Goal: Transaction & Acquisition: Purchase product/service

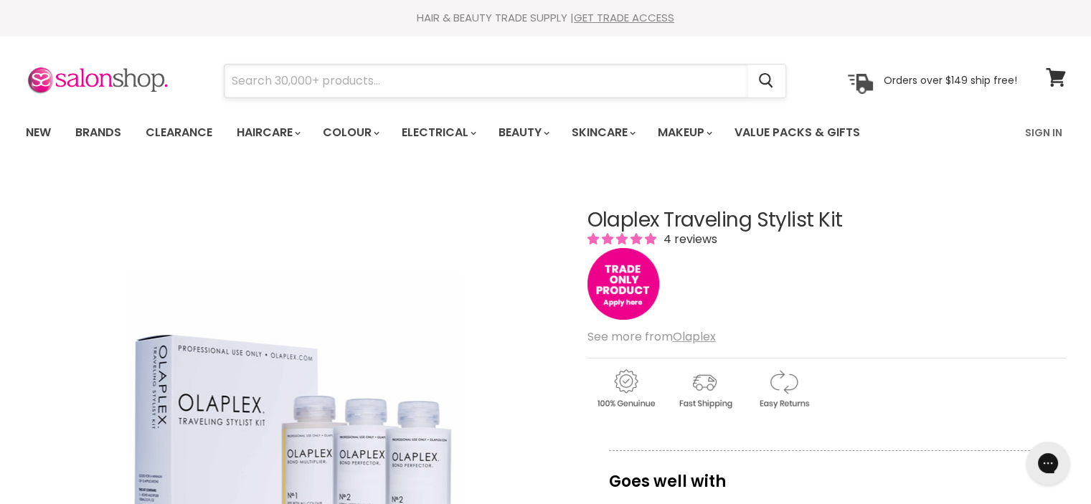
click at [560, 71] on input "Search" at bounding box center [485, 81] width 523 height 33
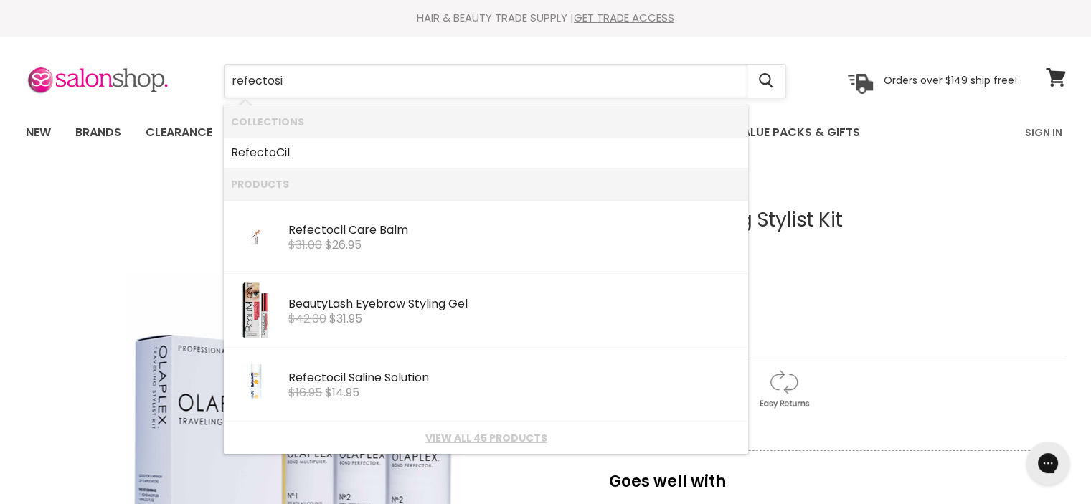
type input "refectosil"
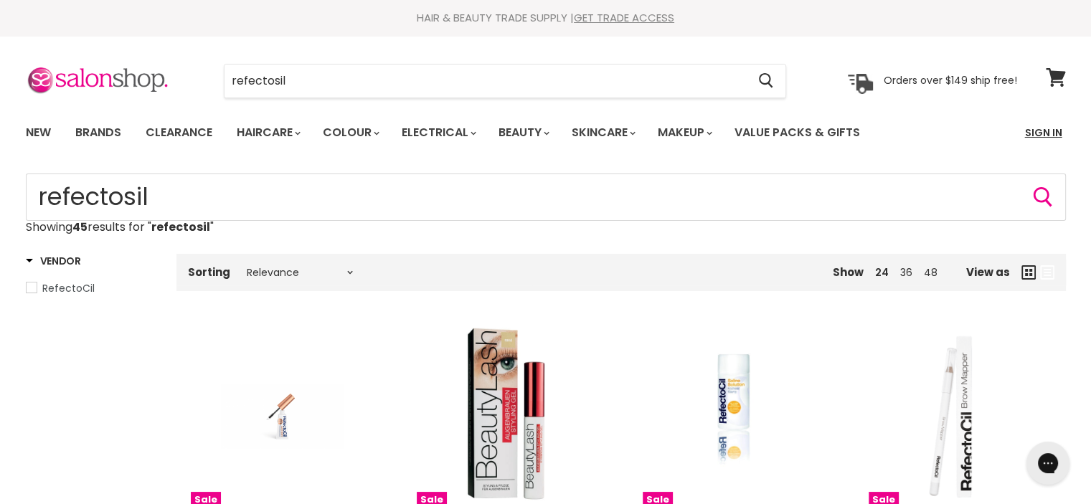
click at [1053, 131] on link "Sign In" at bounding box center [1043, 133] width 54 height 30
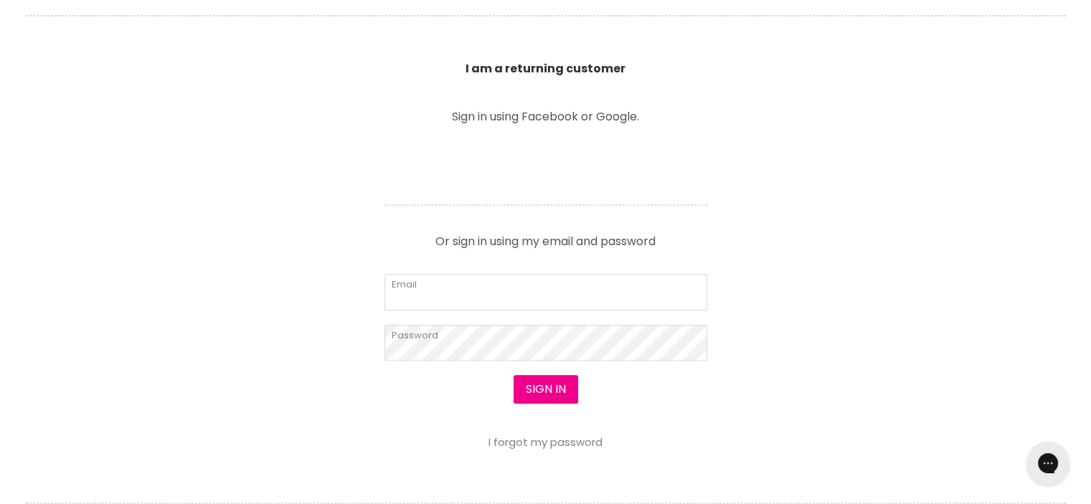
scroll to position [495, 0]
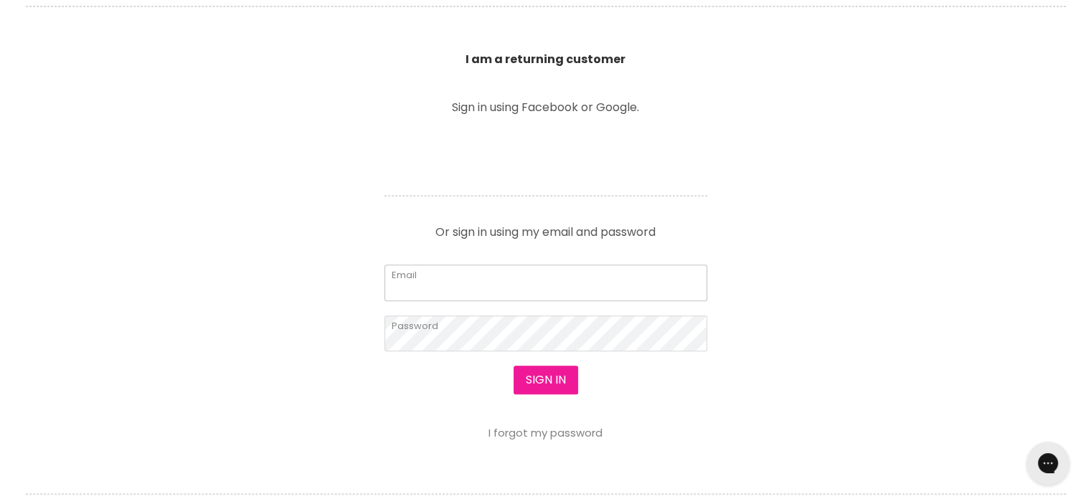
type input "lilli@theskinelement.com.au"
click at [548, 367] on button "Sign in" at bounding box center [545, 380] width 65 height 29
click at [559, 378] on button "Sign in" at bounding box center [545, 380] width 65 height 29
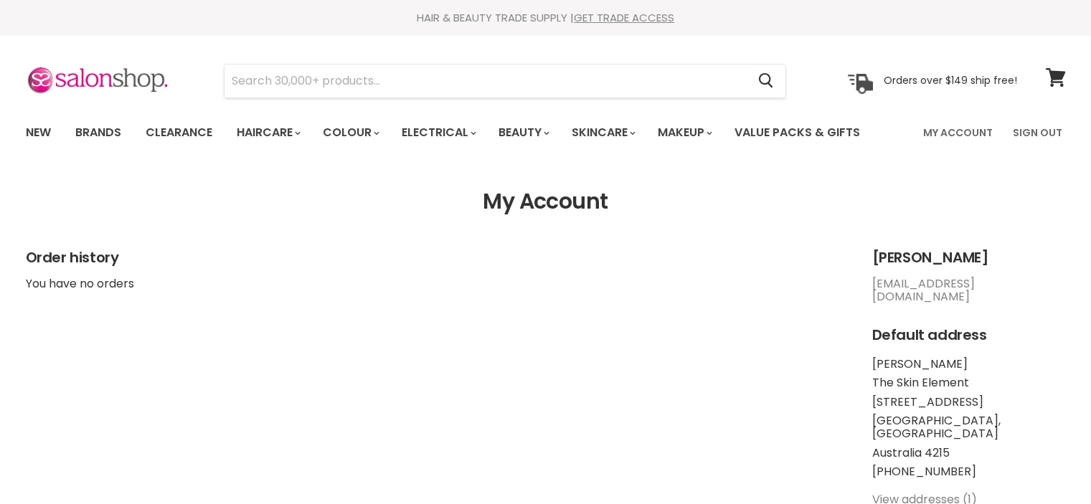
click at [480, 69] on input "Search" at bounding box center [485, 81] width 523 height 33
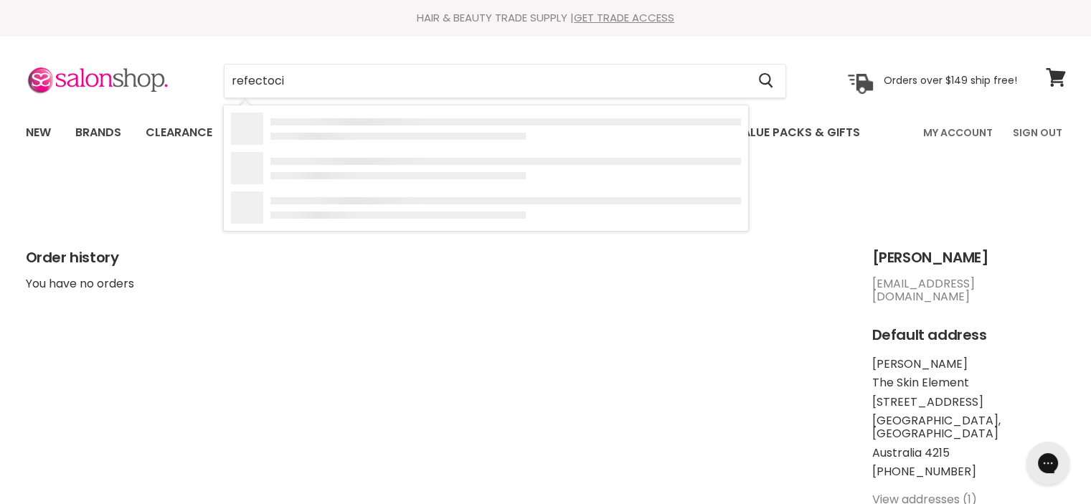
type input "refectocil"
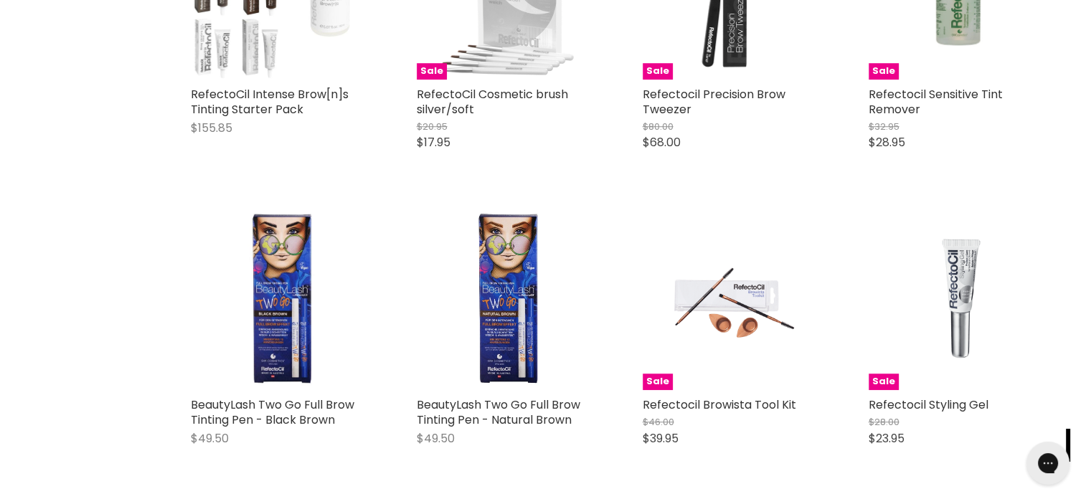
scroll to position [1477, 0]
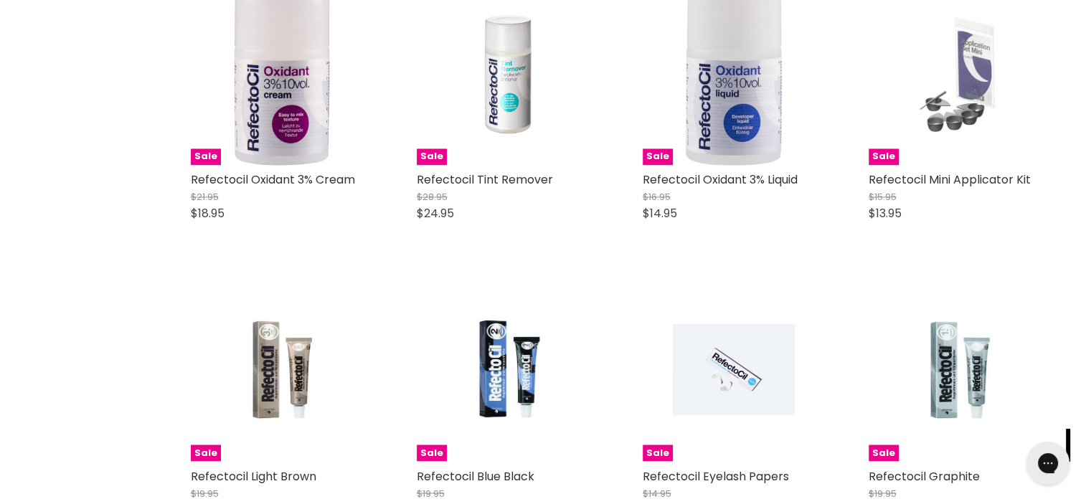
scroll to position [2472, 0]
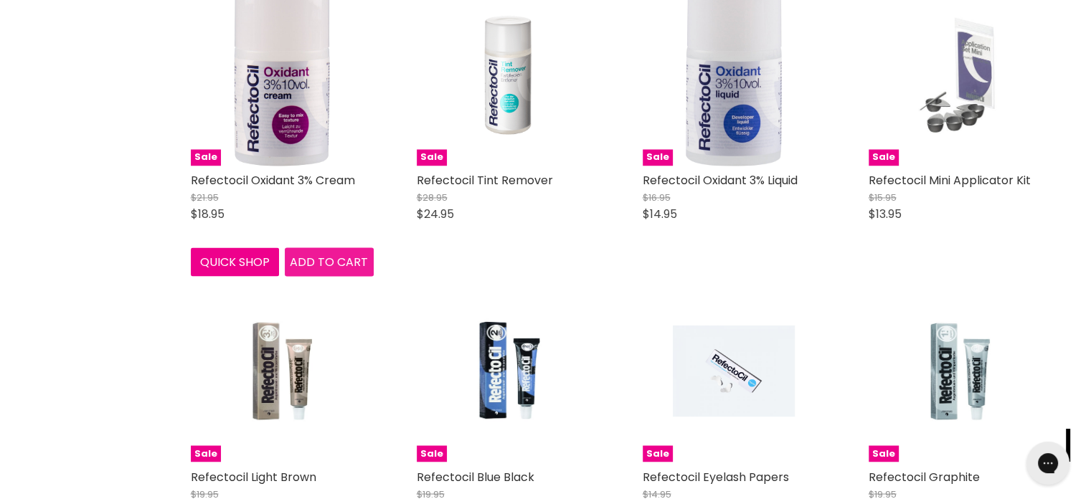
click at [305, 265] on span "Add to cart" at bounding box center [329, 261] width 78 height 16
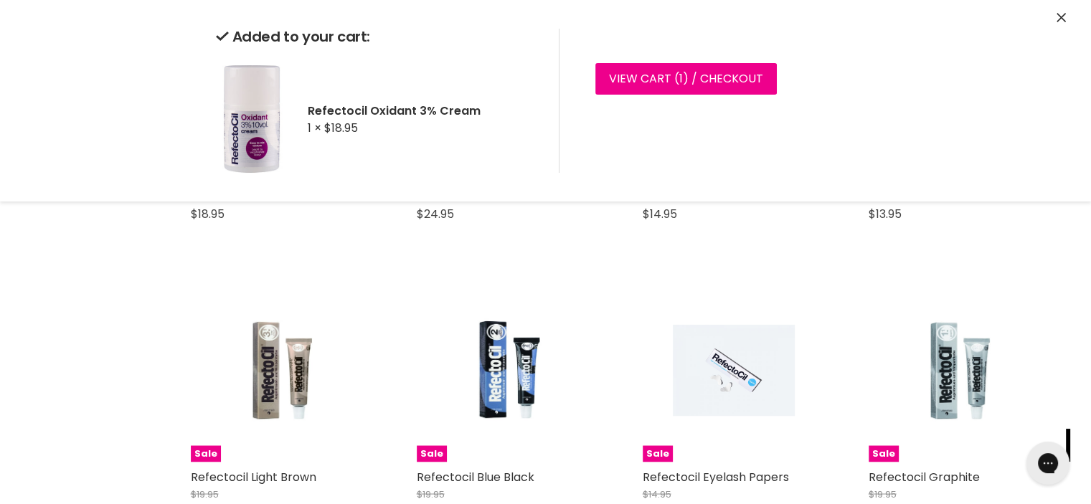
click at [1057, 16] on icon "Close" at bounding box center [1060, 17] width 9 height 9
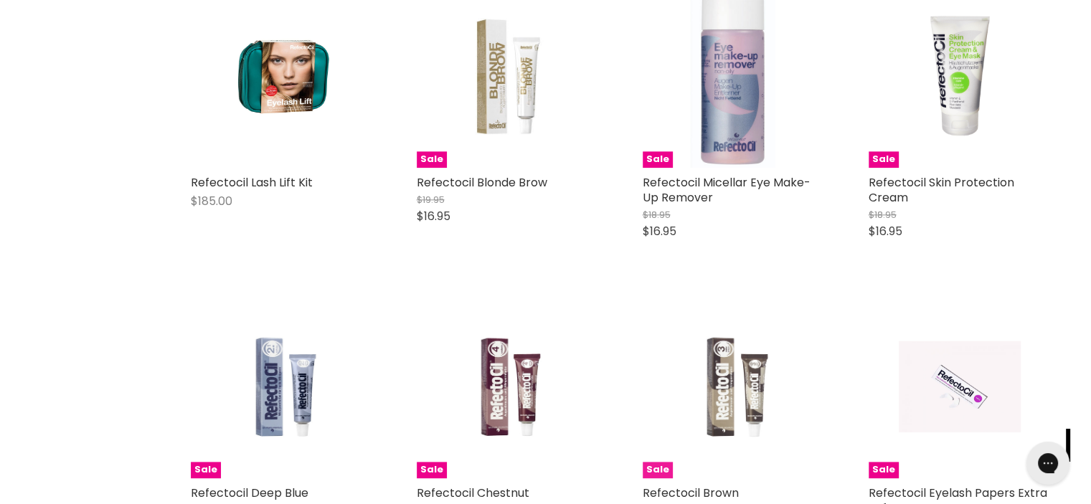
scroll to position [1860, 0]
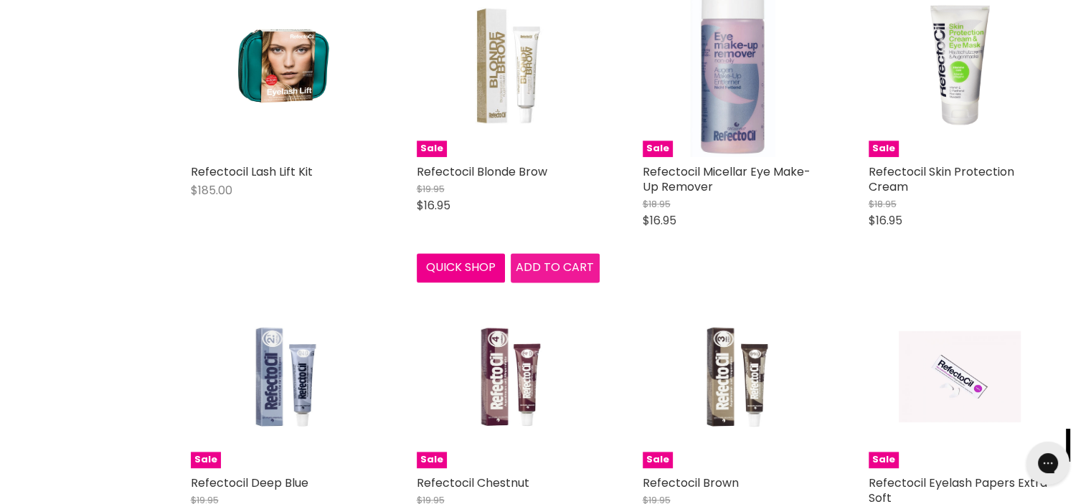
click at [554, 263] on span "Add to cart" at bounding box center [555, 267] width 78 height 16
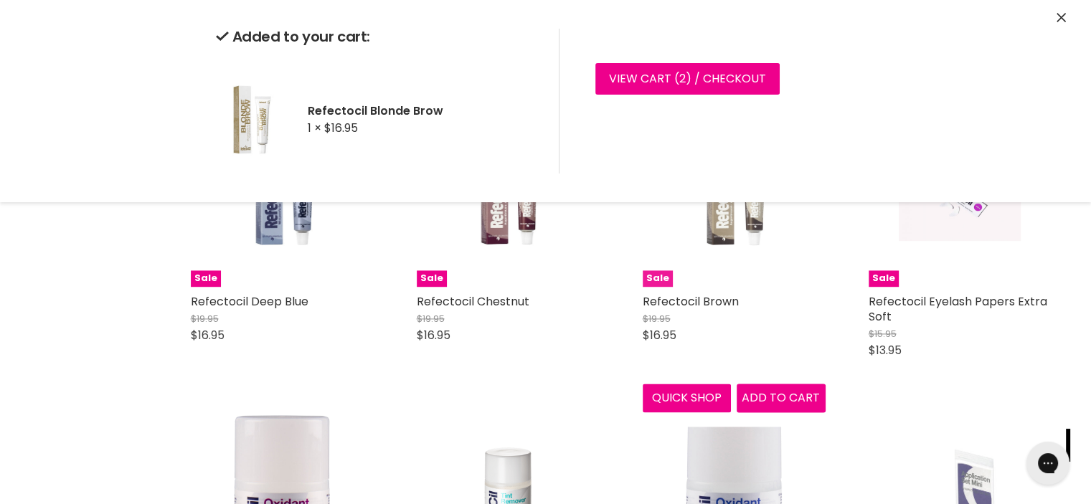
scroll to position [2044, 0]
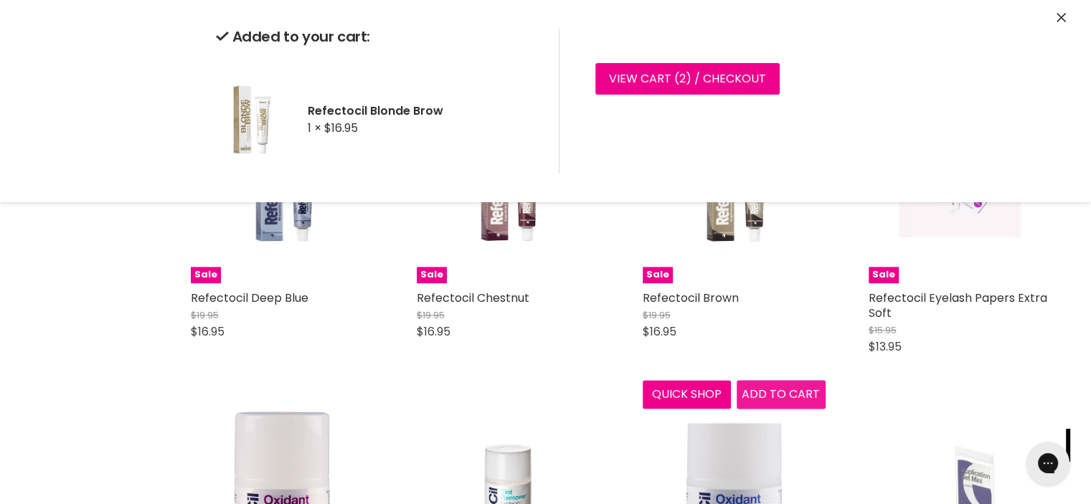
click at [774, 394] on span "Add to cart" at bounding box center [780, 394] width 78 height 16
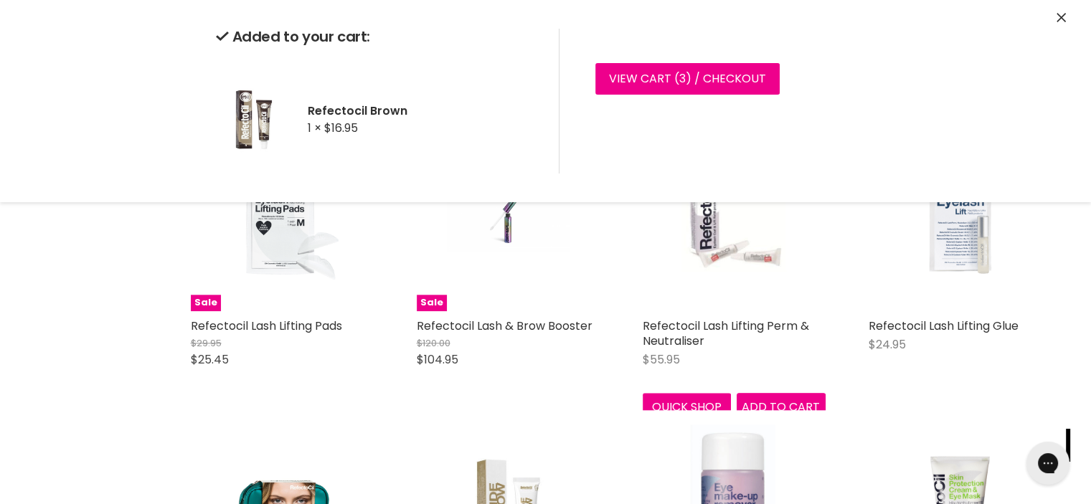
scroll to position [1409, 0]
click at [1061, 17] on icon "Close" at bounding box center [1060, 17] width 9 height 9
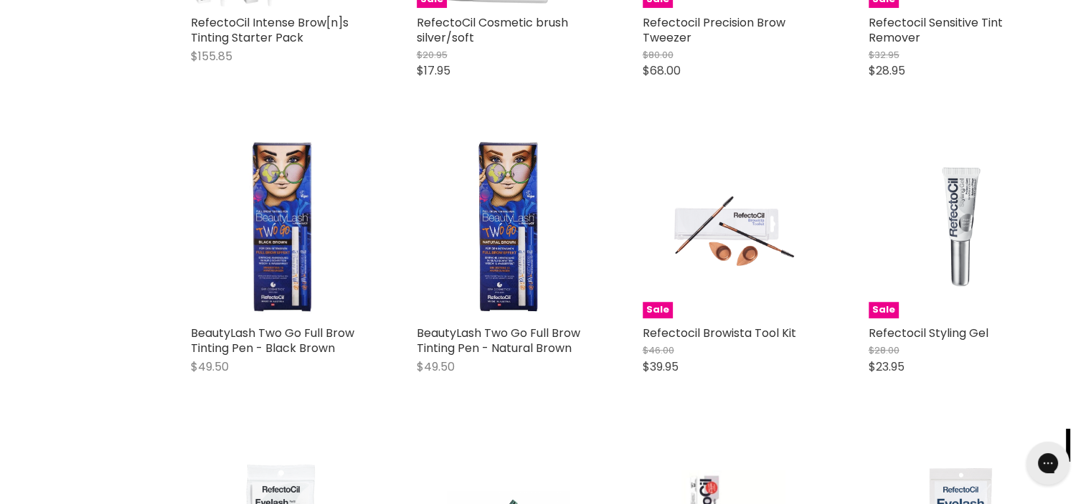
scroll to position [2699, 0]
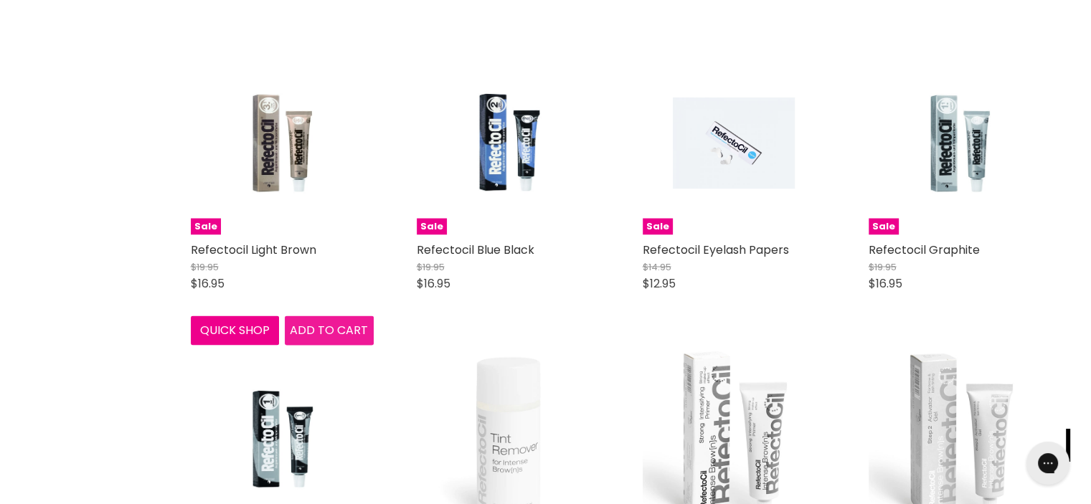
click at [327, 338] on span "Add to cart" at bounding box center [329, 329] width 78 height 16
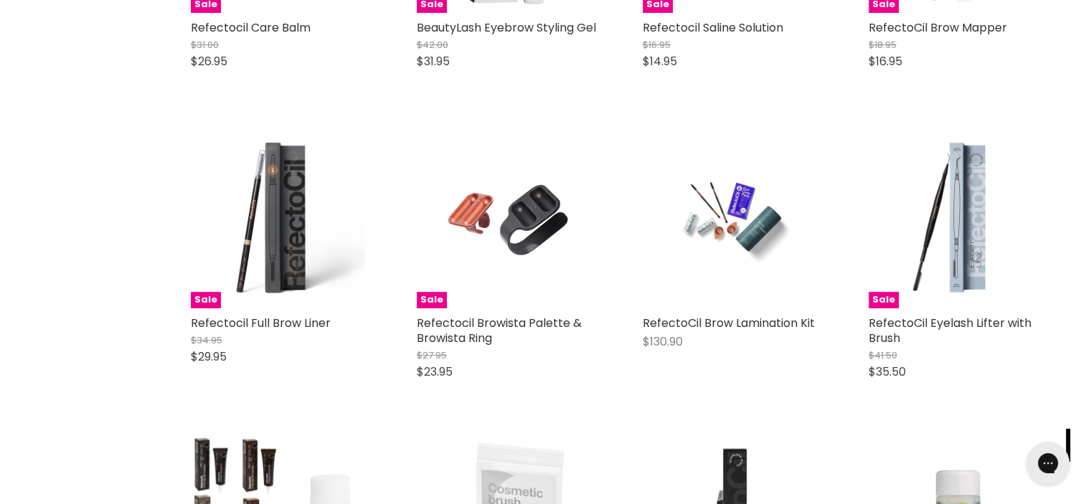
scroll to position [0, 0]
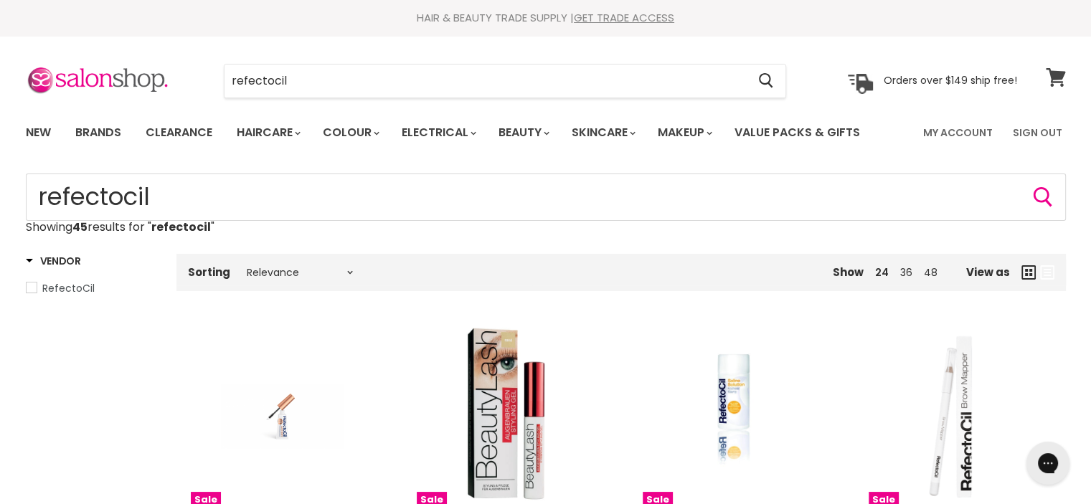
click at [1057, 91] on link "View cart" at bounding box center [1055, 77] width 34 height 33
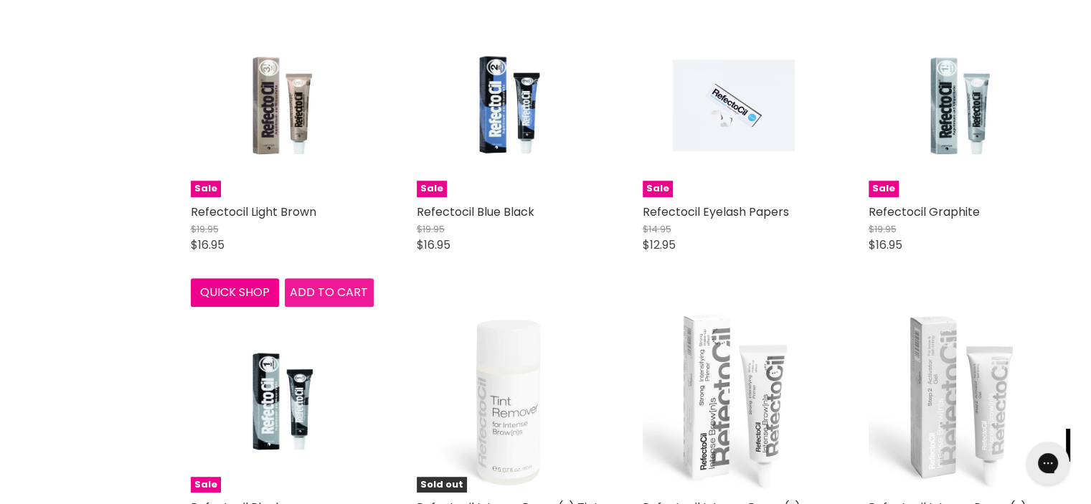
click at [318, 292] on span "Add to cart" at bounding box center [329, 292] width 78 height 16
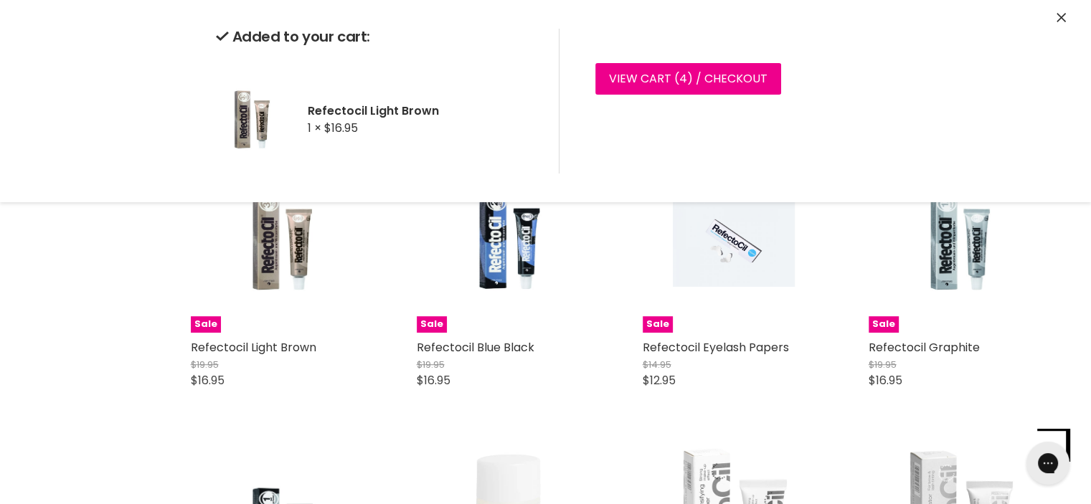
scroll to position [646, 0]
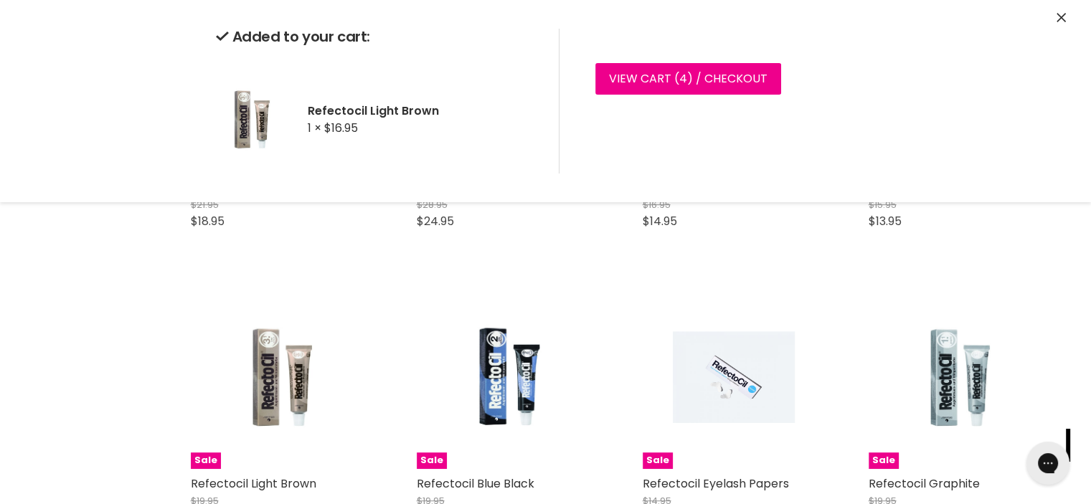
click at [1064, 14] on icon "Close" at bounding box center [1060, 17] width 9 height 9
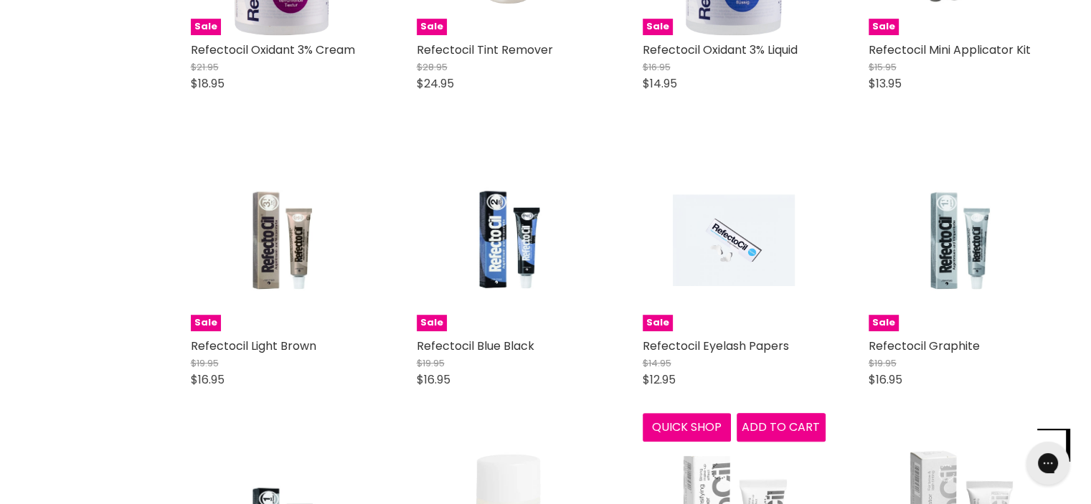
scroll to position [912, 0]
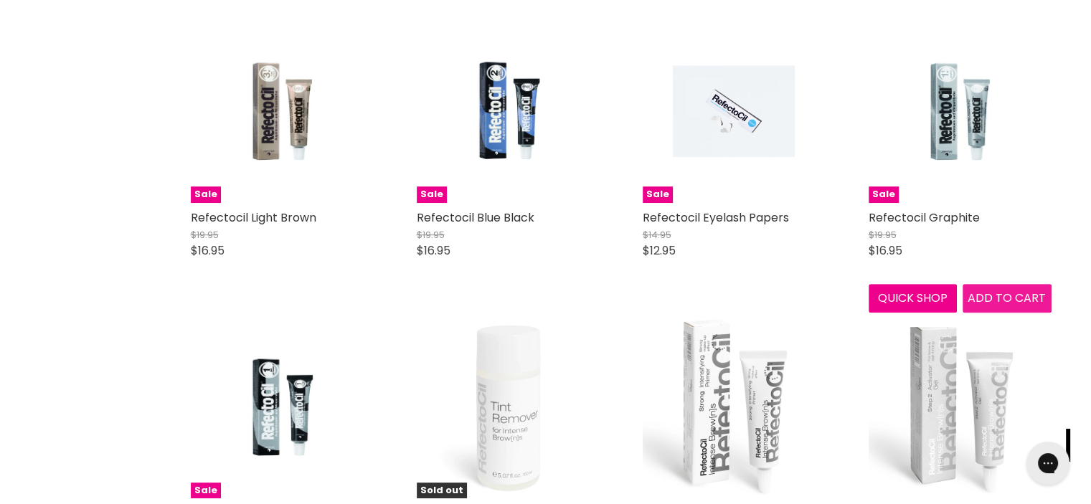
click at [987, 300] on span "Add to cart" at bounding box center [1006, 298] width 78 height 16
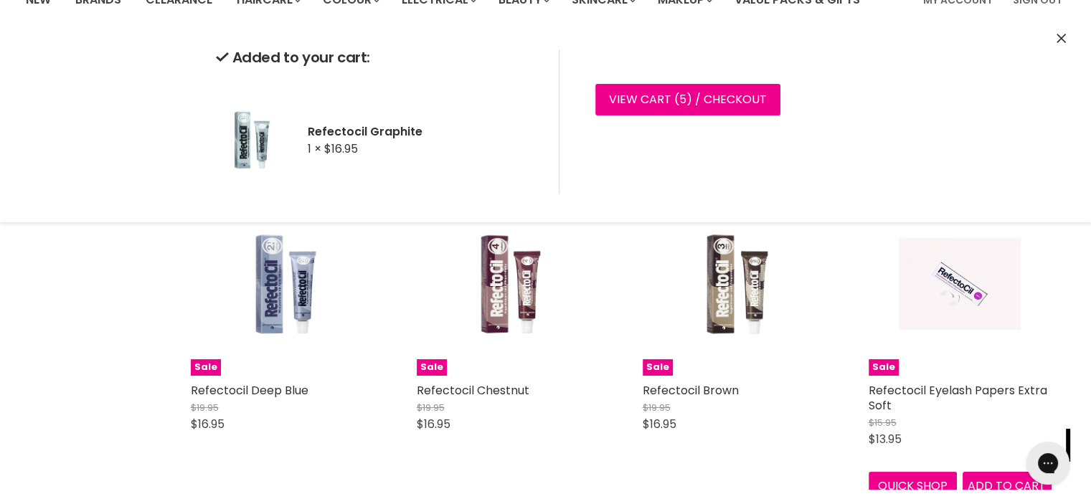
scroll to position [130, 0]
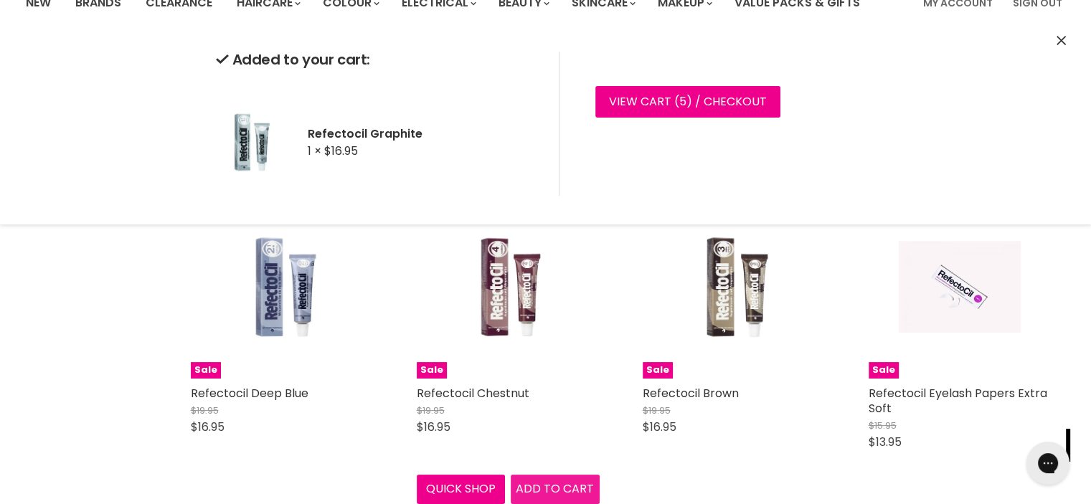
click at [551, 486] on div "Sale Refectocil Chestnut $19.95 $16.95 RefectoCil Quick shop Add to cart" at bounding box center [508, 349] width 212 height 337
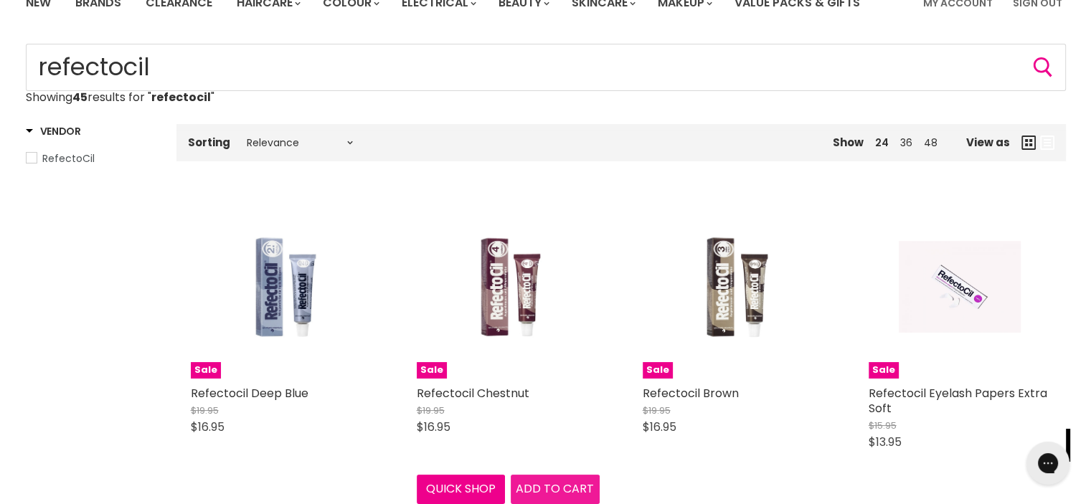
click at [553, 479] on button "Add to cart" at bounding box center [554, 489] width 89 height 29
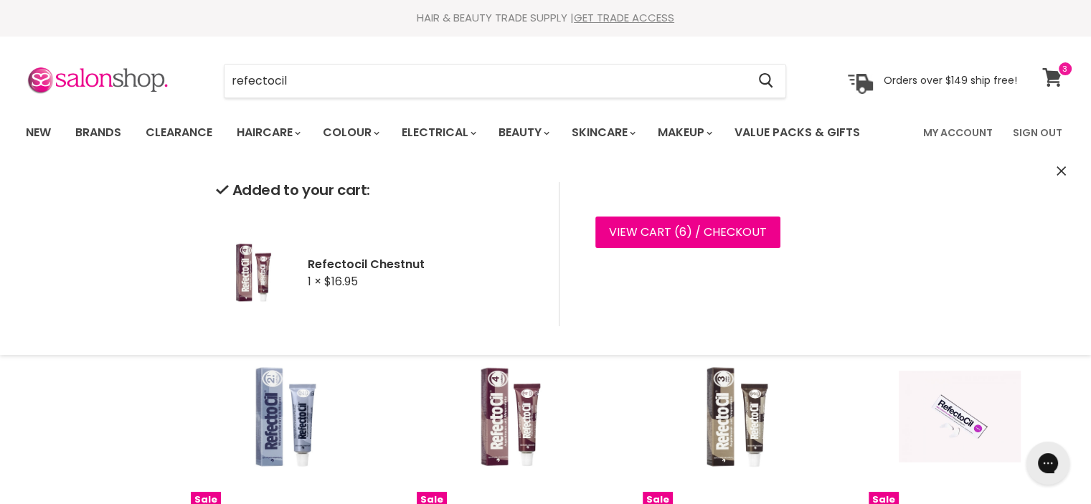
click at [1064, 82] on link "View cart" at bounding box center [1054, 77] width 38 height 33
